Goal: Transaction & Acquisition: Purchase product/service

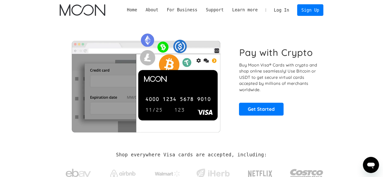
drag, startPoint x: 236, startPoint y: 97, endPoint x: 232, endPoint y: 96, distance: 3.7
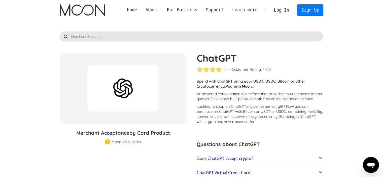
click at [152, 39] on input "text" at bounding box center [192, 37] width 264 height 10
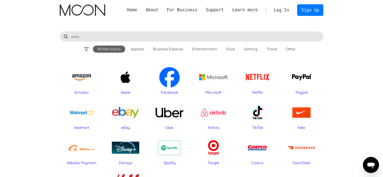
type input "suno"
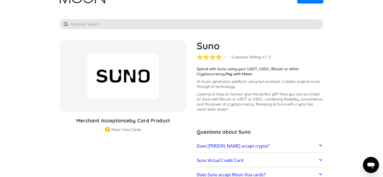
scroll to position [50, 0]
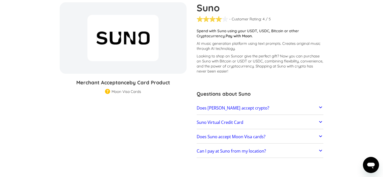
click at [284, 108] on link "Does Suno accept crypto?" at bounding box center [260, 108] width 127 height 11
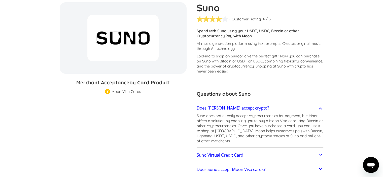
click at [284, 108] on link "Does Suno accept crypto?" at bounding box center [260, 108] width 127 height 11
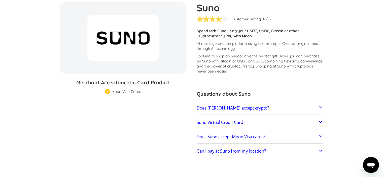
click at [254, 126] on link "Suno Virtual Credit Card" at bounding box center [260, 122] width 127 height 11
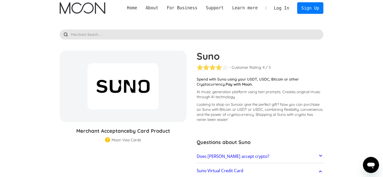
scroll to position [0, 0]
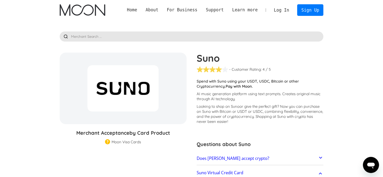
click at [283, 11] on link "Log In" at bounding box center [282, 10] width 24 height 11
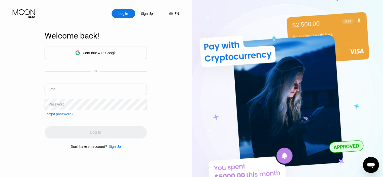
type input "[EMAIL_ADDRESS][DOMAIN_NAME]"
click at [107, 130] on div "Log In" at bounding box center [96, 132] width 102 height 12
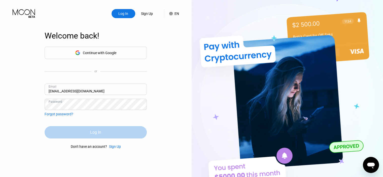
click at [108, 130] on div "Log In" at bounding box center [96, 132] width 102 height 12
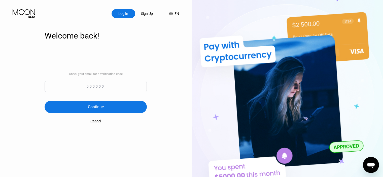
click at [128, 84] on input at bounding box center [96, 86] width 102 height 11
paste input "138997"
type input "138997"
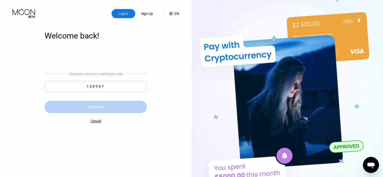
click at [104, 110] on div "Continue" at bounding box center [96, 107] width 102 height 12
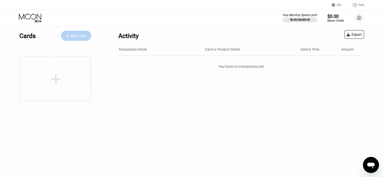
click at [82, 36] on div "New Card" at bounding box center [78, 36] width 15 height 4
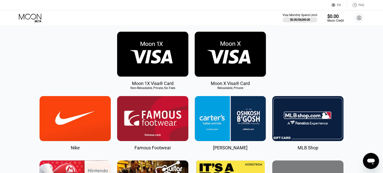
scroll to position [76, 0]
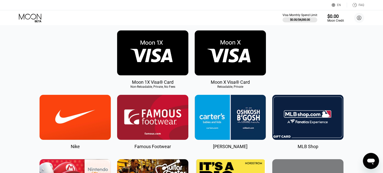
click at [151, 63] on img at bounding box center [152, 52] width 71 height 45
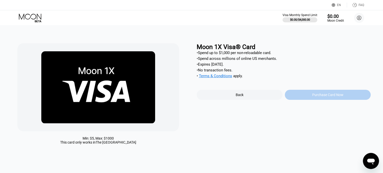
click at [310, 99] on div "Purchase Card Now" at bounding box center [328, 95] width 86 height 10
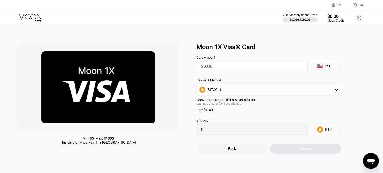
click at [247, 67] on input "text" at bounding box center [252, 66] width 102 height 10
click at [243, 94] on div "BITCOIN" at bounding box center [269, 90] width 144 height 10
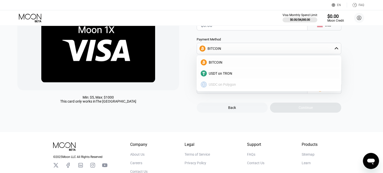
scroll to position [25, 0]
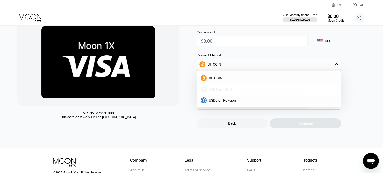
click at [224, 91] on span "USDT on TRON" at bounding box center [220, 89] width 23 height 4
type input "0.00"
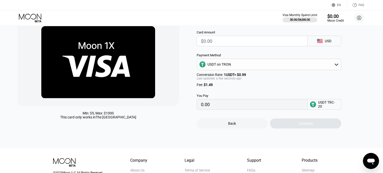
drag, startPoint x: 219, startPoint y: 44, endPoint x: 187, endPoint y: 43, distance: 31.5
click at [187, 43] on div "Min: $ 5 , Max: $ 1000 This card only works in The United States Moon 1X Visa® …" at bounding box center [191, 73] width 349 height 111
type input "$20"
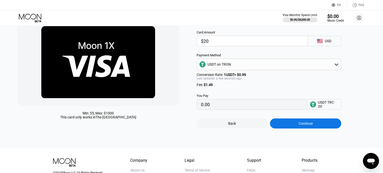
type input "21.71"
click at [323, 43] on rect at bounding box center [320, 41] width 6 height 4
click at [328, 43] on div "USD" at bounding box center [328, 41] width 7 height 4
click at [237, 38] on input "$20" at bounding box center [252, 41] width 102 height 10
type input "$25"
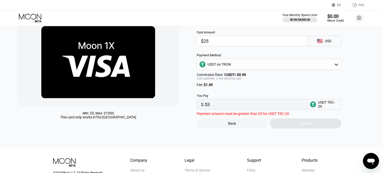
type input "26.76"
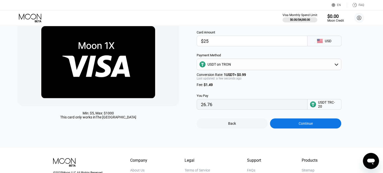
type input "$25"
click at [291, 127] on div "Continue" at bounding box center [305, 124] width 71 height 10
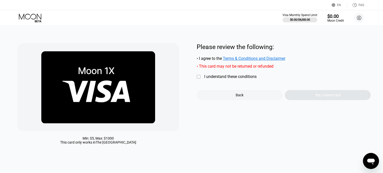
click at [199, 80] on div "" at bounding box center [199, 77] width 5 height 5
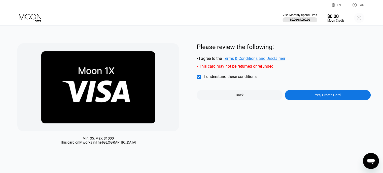
click at [360, 20] on circle at bounding box center [359, 18] width 10 height 10
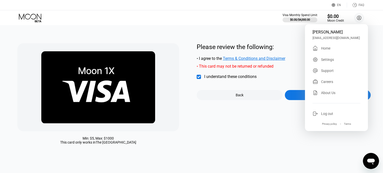
click at [330, 116] on div "Log out" at bounding box center [327, 114] width 12 height 4
